Goal: Transaction & Acquisition: Subscribe to service/newsletter

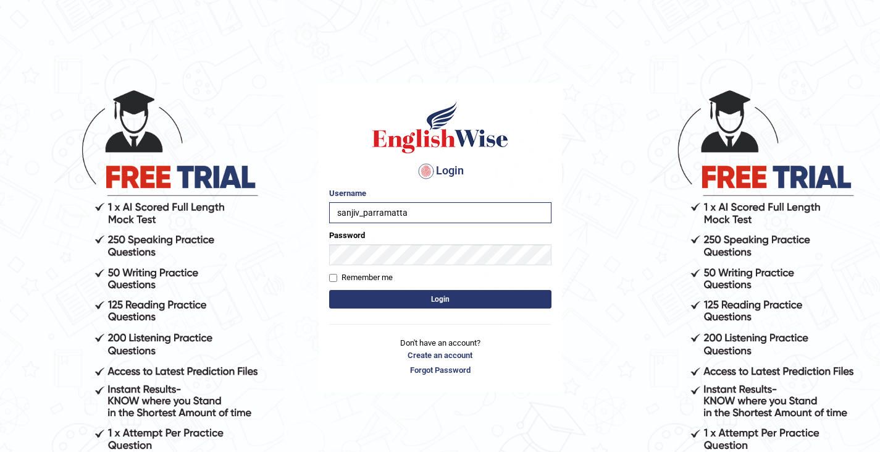
click at [345, 281] on label "Remember me" at bounding box center [361, 277] width 64 height 12
click at [337, 281] on input "Remember me" at bounding box center [333, 278] width 8 height 8
checkbox input "true"
click at [395, 300] on button "Login" at bounding box center [440, 299] width 222 height 19
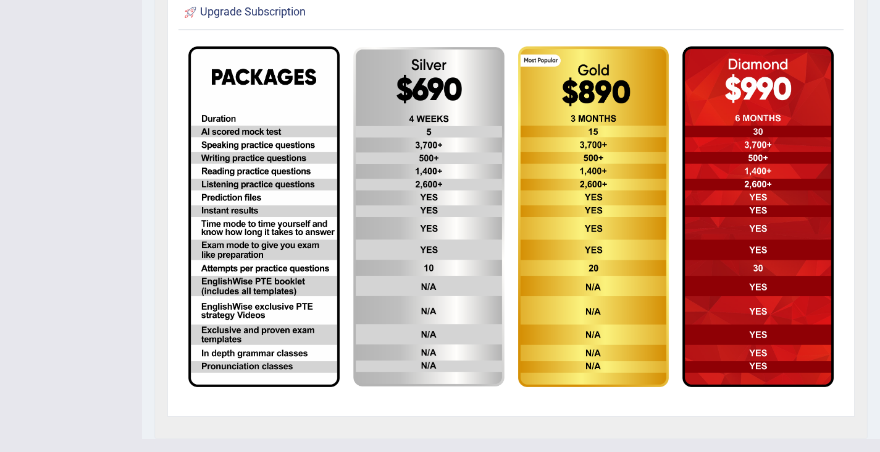
scroll to position [332, 0]
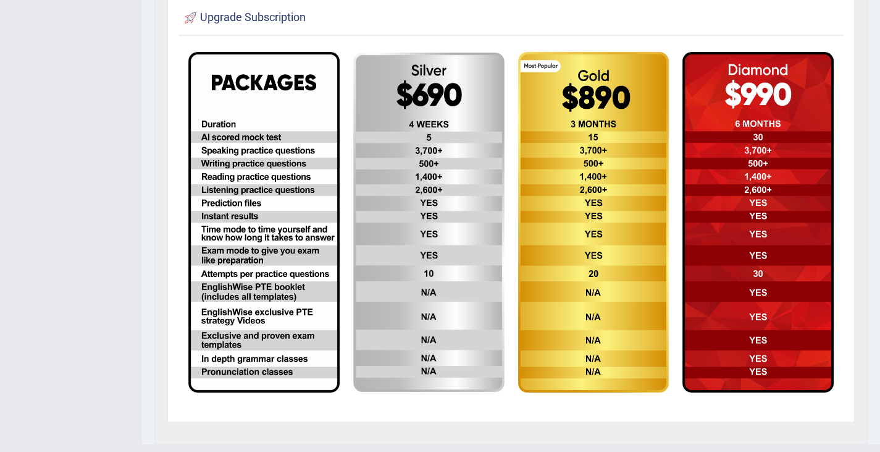
click at [222, 183] on img at bounding box center [263, 222] width 151 height 340
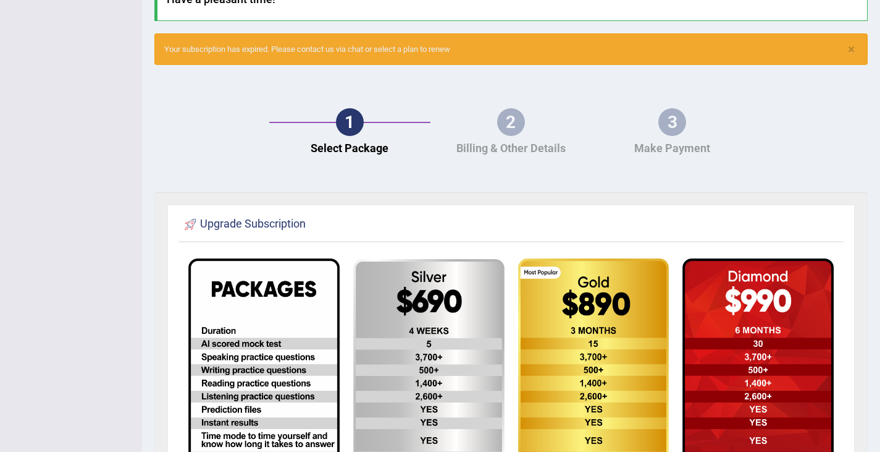
scroll to position [0, 0]
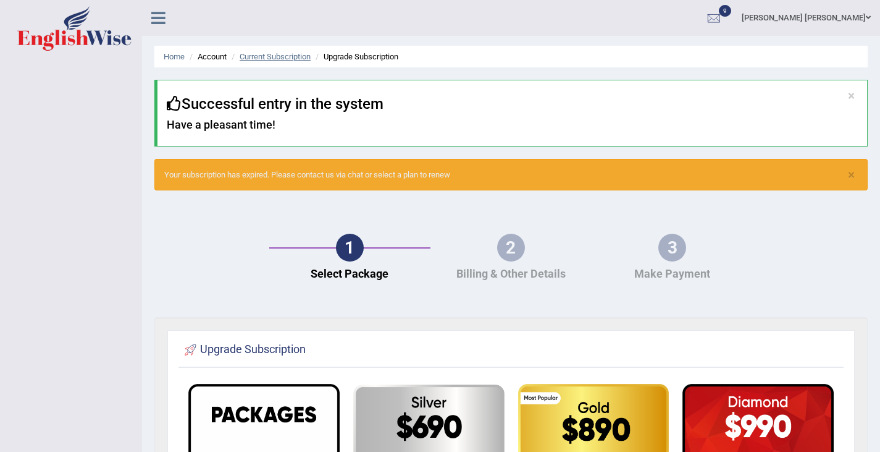
click at [283, 54] on link "Current Subscription" at bounding box center [275, 56] width 71 height 9
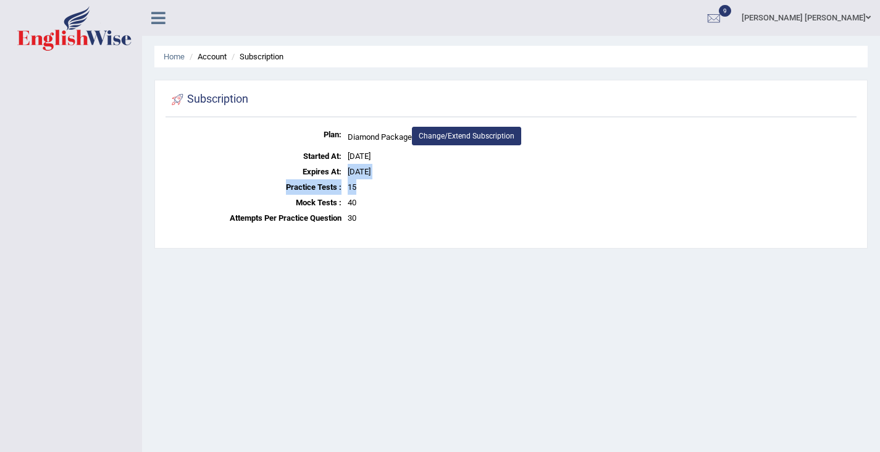
drag, startPoint x: 349, startPoint y: 172, endPoint x: 402, endPoint y: 183, distance: 53.8
click at [402, 183] on dl "Plan: Diamond Package Change/Extend Subscription Started At: Aug 4, 2025 Expire…" at bounding box center [511, 176] width 685 height 99
click at [402, 183] on dd "15" at bounding box center [601, 186] width 506 height 15
click at [723, 10] on div at bounding box center [714, 18] width 19 height 19
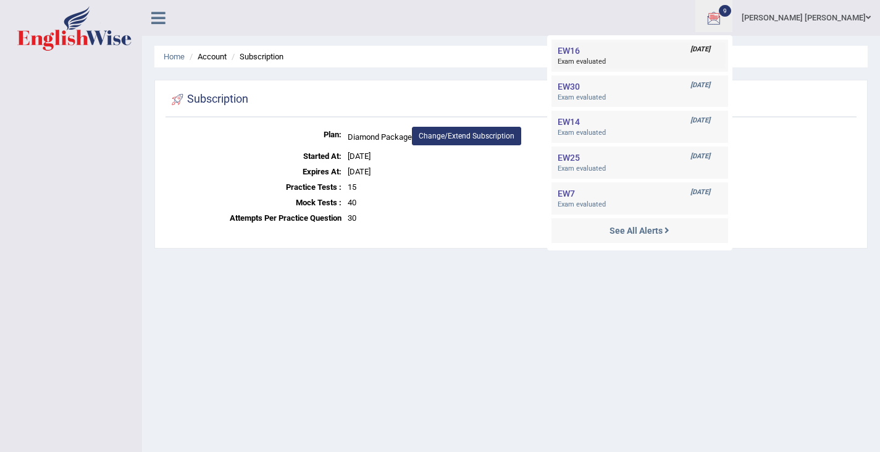
click at [647, 65] on span "Exam evaluated" at bounding box center [640, 62] width 164 height 10
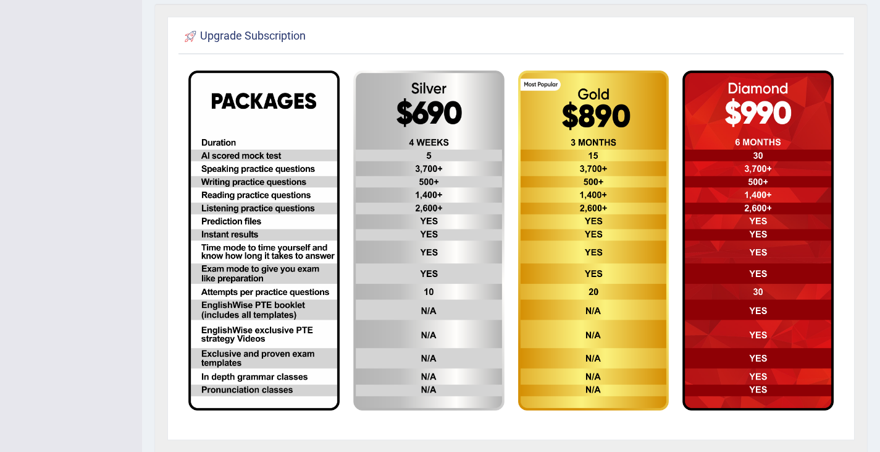
click at [247, 239] on img at bounding box center [263, 240] width 151 height 340
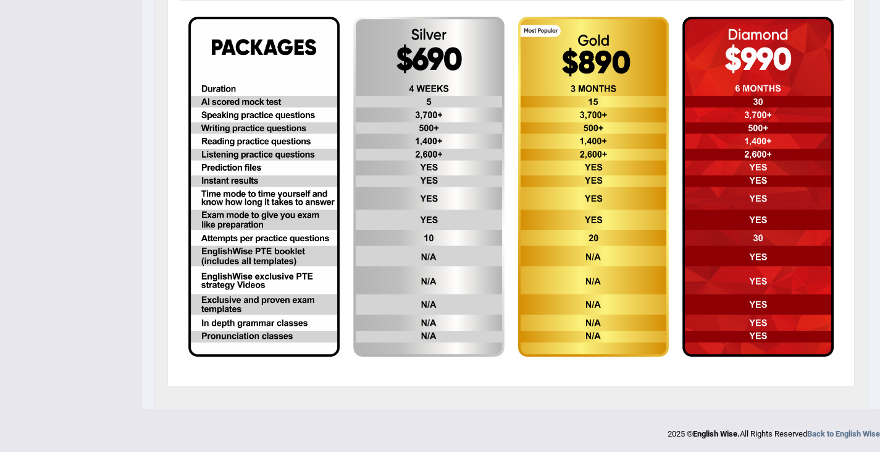
click at [397, 192] on img at bounding box center [428, 187] width 151 height 340
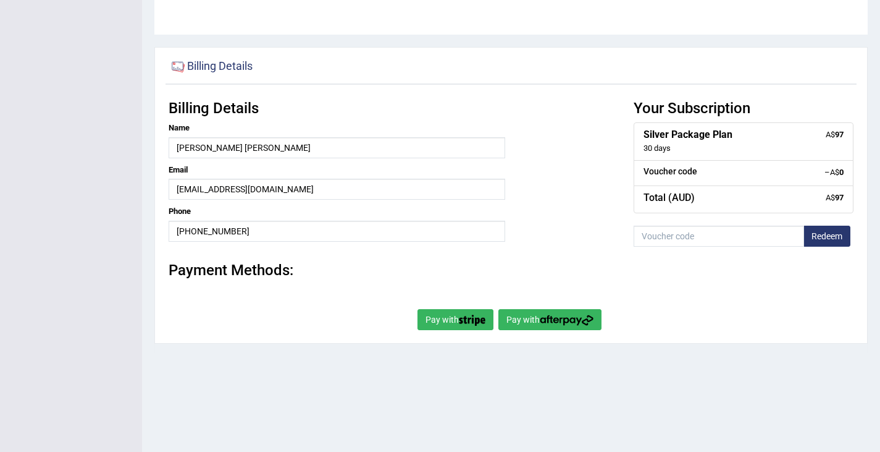
scroll to position [160, 0]
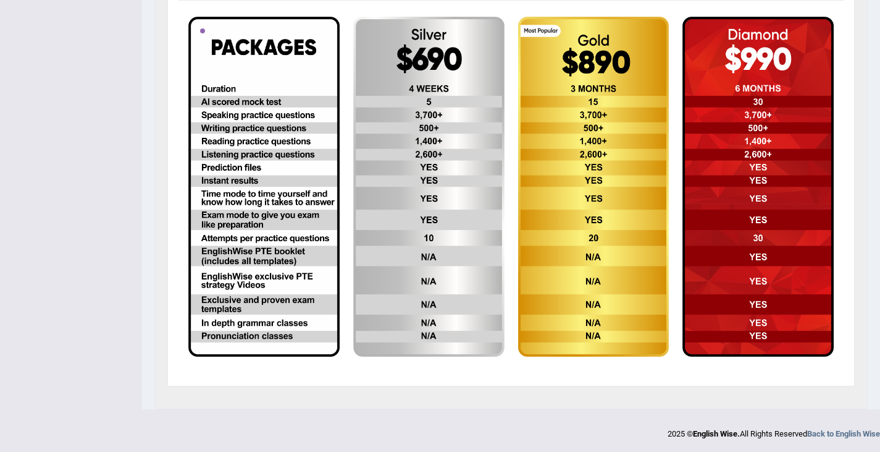
click at [272, 133] on img at bounding box center [263, 187] width 151 height 340
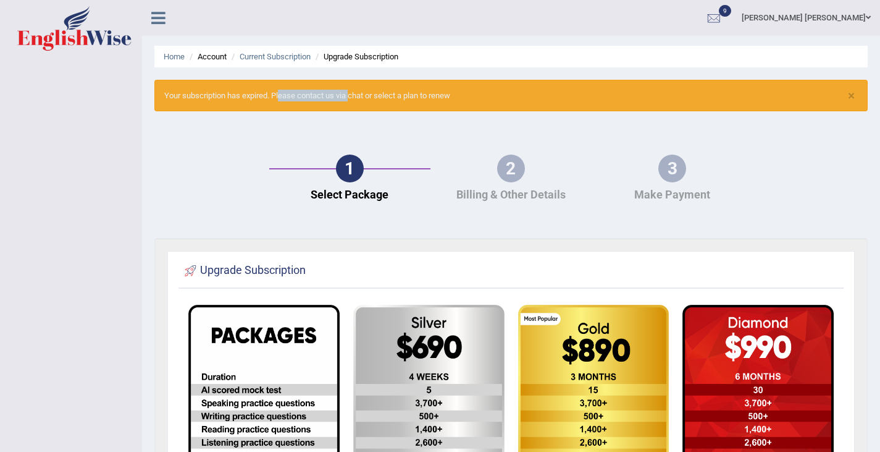
drag, startPoint x: 274, startPoint y: 91, endPoint x: 346, endPoint y: 98, distance: 72.6
click at [346, 98] on div "× Your subscription has expired. Please contact us via chat or select a plan to…" at bounding box center [511, 96] width 714 height 32
click at [338, 100] on div "× Your subscription has expired. Please contact us via chat or select a plan to…" at bounding box center [511, 96] width 714 height 32
click at [162, 16] on icon at bounding box center [158, 18] width 14 height 16
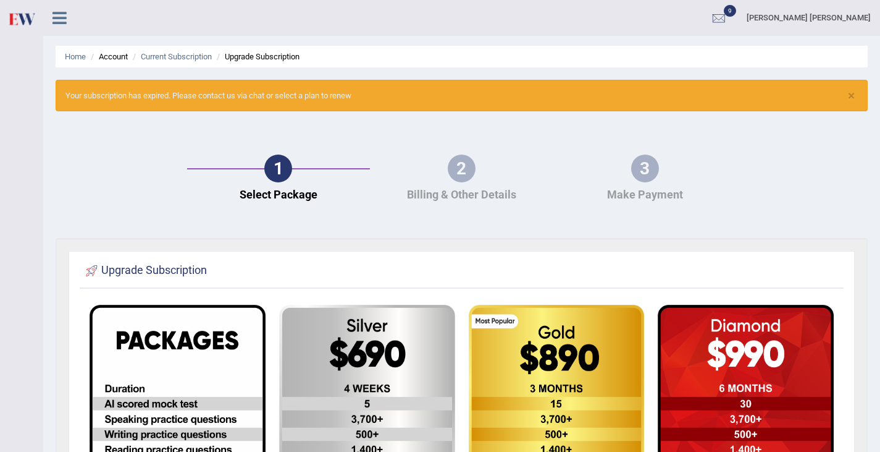
click at [162, 16] on div "Sanjiv Kumar Sah Toggle navigation Username: sanjiv_parramatta Access Type: Onl…" at bounding box center [461, 18] width 837 height 36
click at [57, 20] on icon at bounding box center [60, 18] width 14 height 16
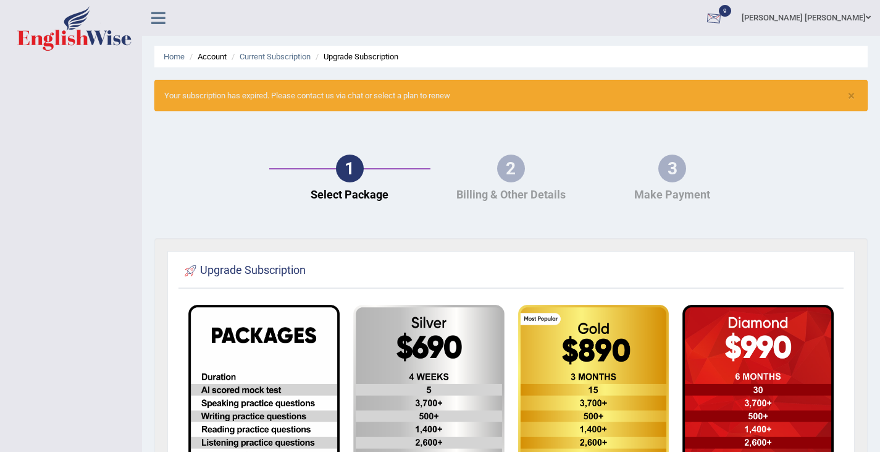
click at [723, 18] on div at bounding box center [714, 18] width 19 height 19
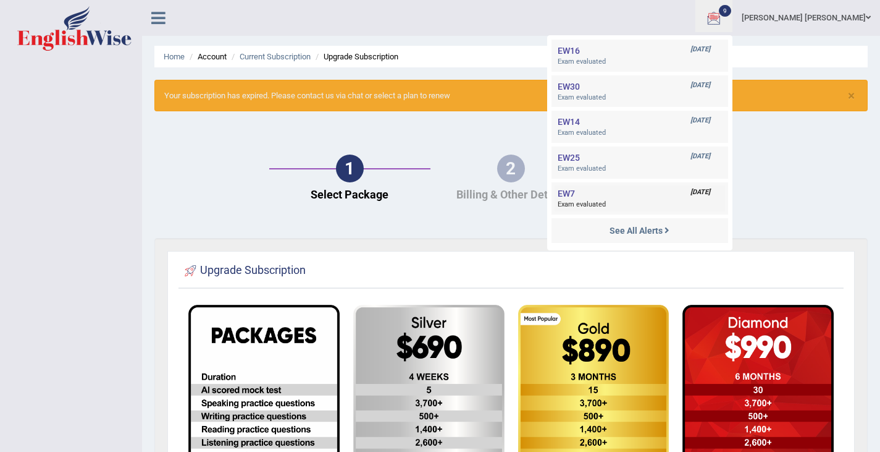
click at [686, 198] on link "EW7 Aug 11, 2025 Exam evaluated" at bounding box center [640, 198] width 171 height 26
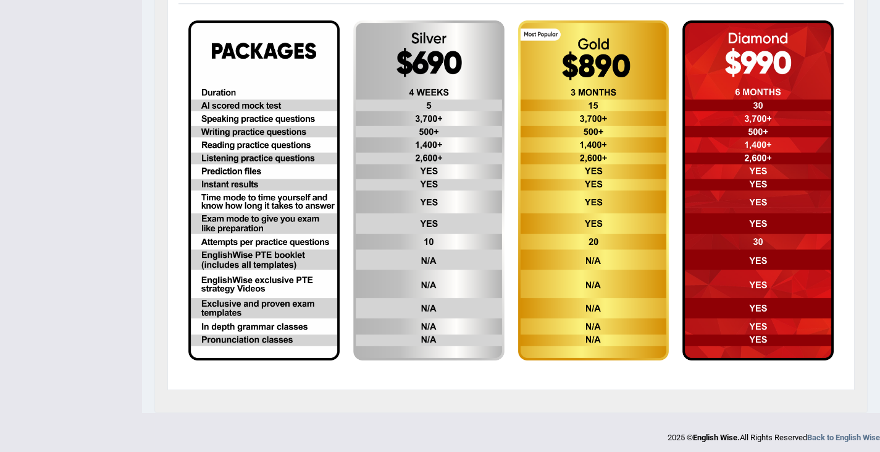
scroll to position [288, 0]
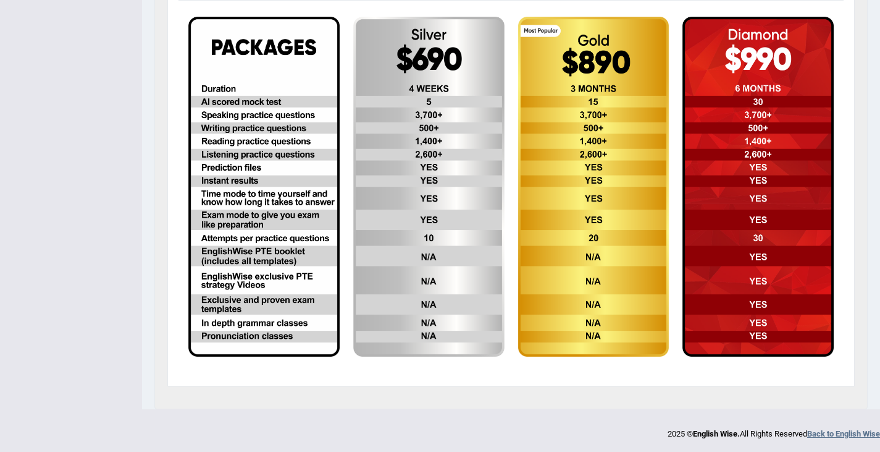
click at [854, 432] on strong "Back to English Wise" at bounding box center [843, 433] width 73 height 9
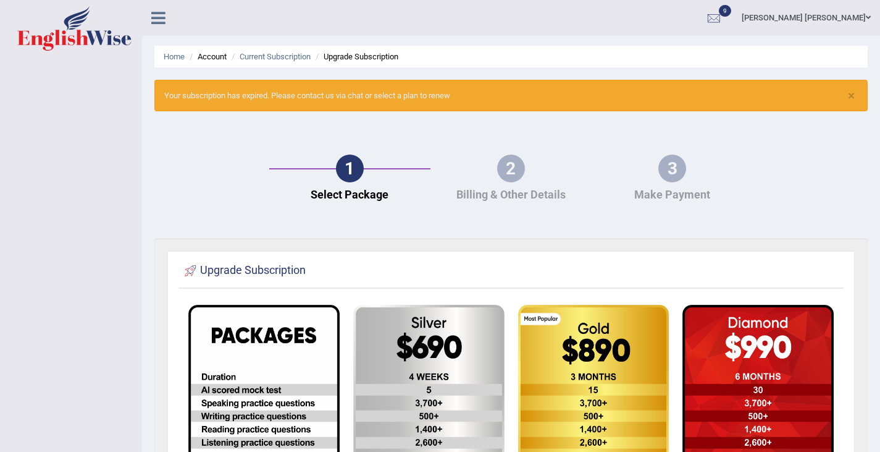
click at [210, 59] on li "Account" at bounding box center [207, 57] width 40 height 12
click at [170, 52] on link "Home" at bounding box center [174, 56] width 21 height 9
click at [209, 56] on li "Account" at bounding box center [207, 57] width 40 height 12
click at [258, 56] on link "Current Subscription" at bounding box center [275, 56] width 71 height 9
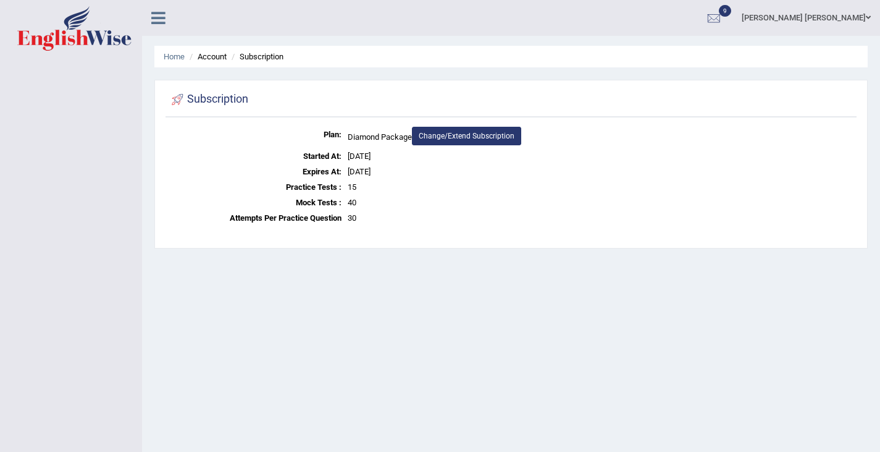
click at [457, 133] on link "Change/Extend Subscription" at bounding box center [466, 136] width 109 height 19
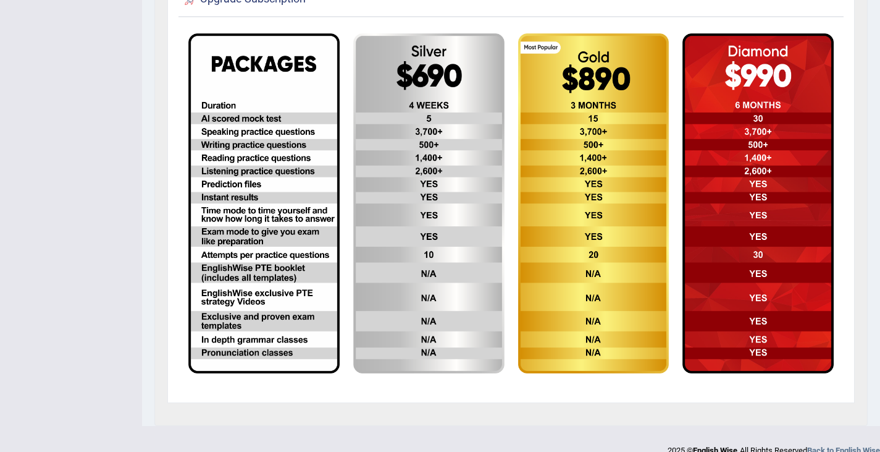
scroll to position [288, 0]
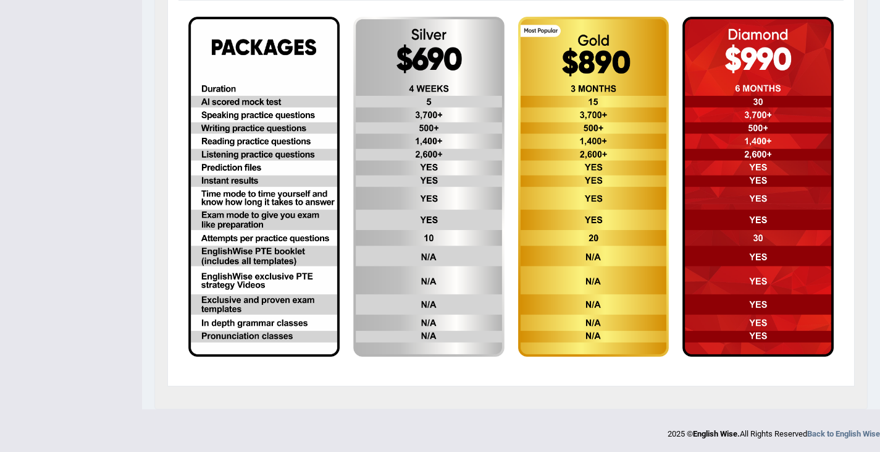
click at [294, 225] on img at bounding box center [263, 187] width 151 height 340
click at [241, 69] on img at bounding box center [263, 187] width 151 height 340
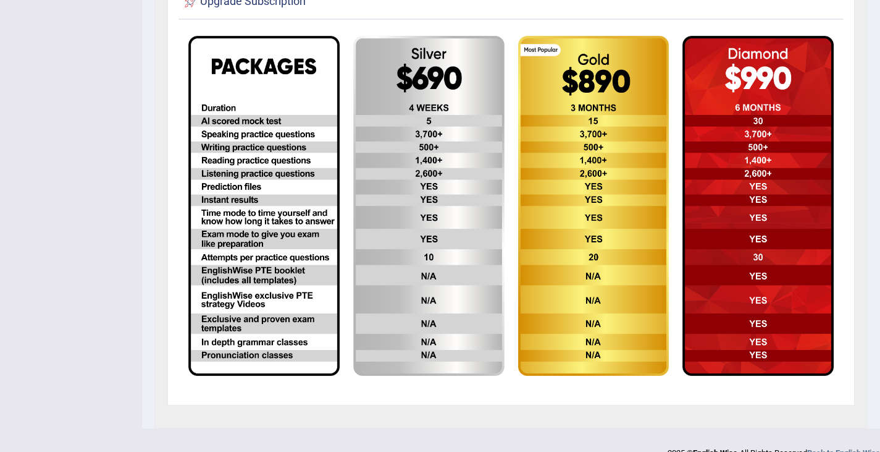
scroll to position [268, 0]
click at [358, 143] on img at bounding box center [428, 206] width 151 height 340
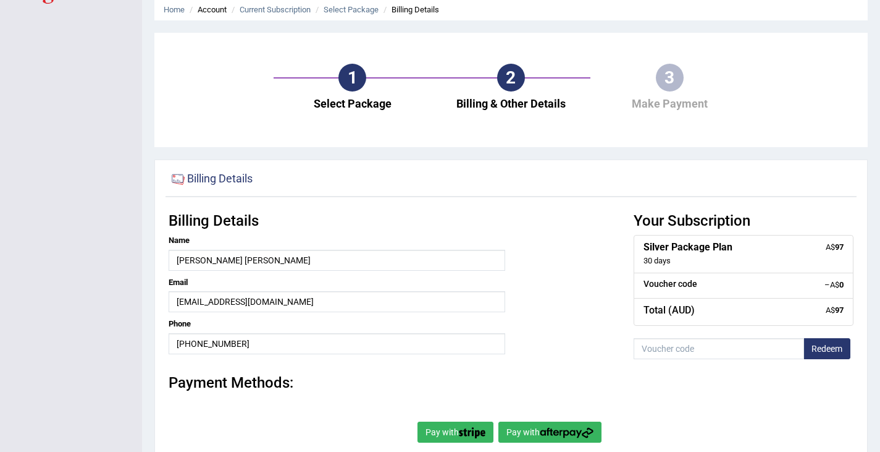
scroll to position [46, 0]
